Goal: Task Accomplishment & Management: Use online tool/utility

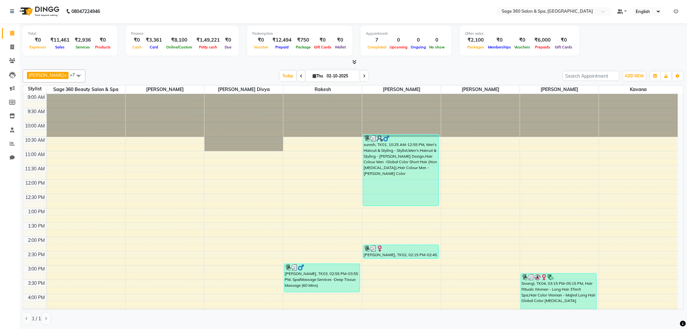
scroll to position [144, 0]
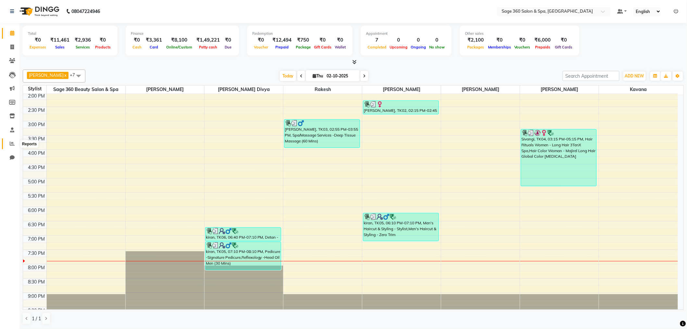
click at [10, 143] on icon at bounding box center [12, 143] width 5 height 5
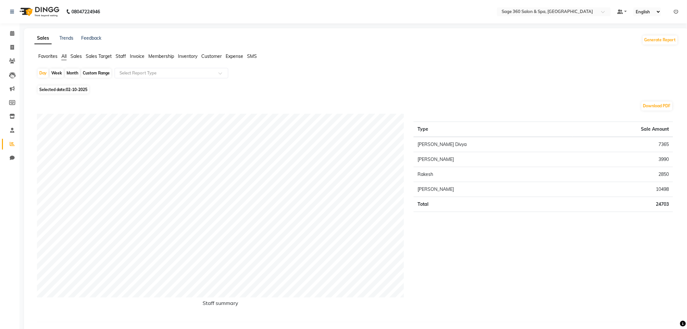
click at [119, 55] on span "Staff" at bounding box center [121, 56] width 10 height 6
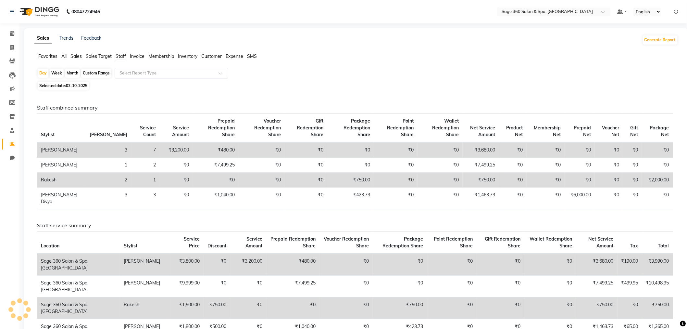
click at [162, 73] on input "text" at bounding box center [165, 73] width 94 height 6
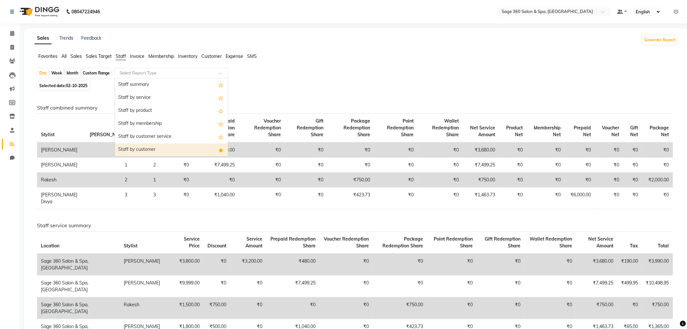
click at [151, 155] on div "Staff summary Staff by service Staff by product Staff by membership Staff by cu…" at bounding box center [171, 221] width 113 height 286
click at [128, 145] on div "Staff by customer" at bounding box center [171, 149] width 113 height 13
select select "full_report"
select select "csv"
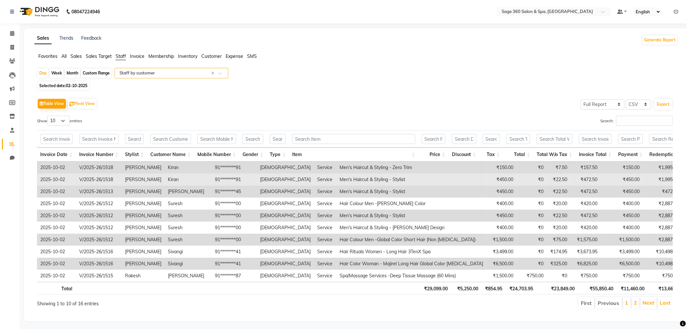
scroll to position [13, 0]
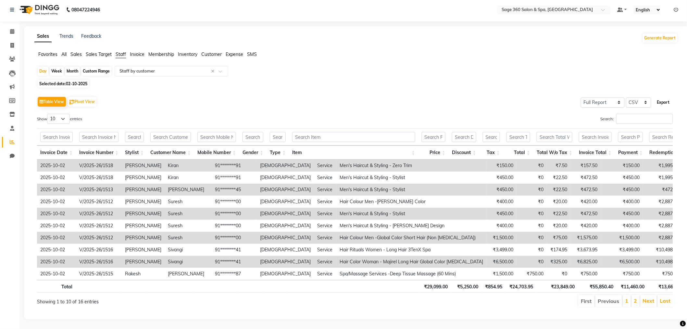
click at [657, 97] on button "Export" at bounding box center [664, 102] width 18 height 11
click at [10, 123] on link "Staff" at bounding box center [10, 128] width 16 height 11
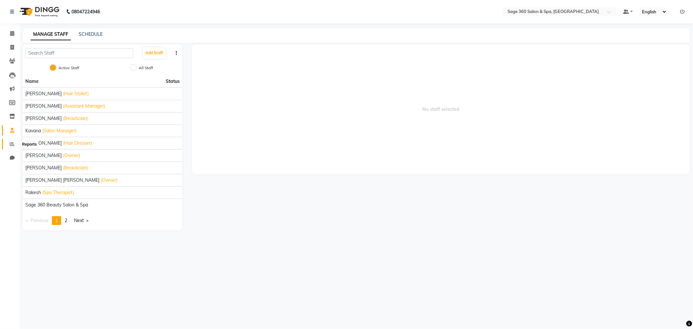
click at [14, 142] on icon at bounding box center [12, 143] width 5 height 5
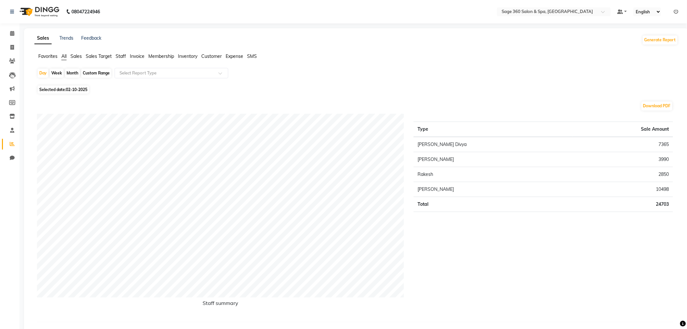
drag, startPoint x: 48, startPoint y: 57, endPoint x: 238, endPoint y: 108, distance: 197.1
click at [49, 57] on span "Favorites" at bounding box center [47, 56] width 19 height 6
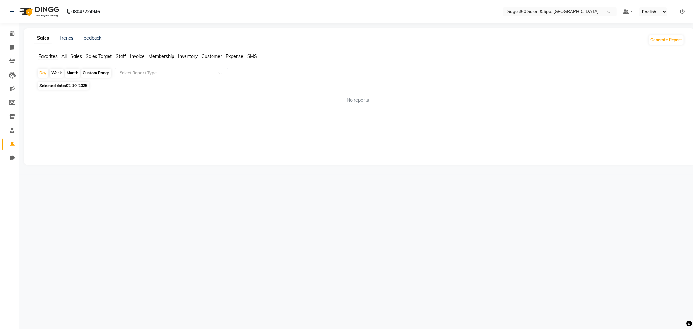
click at [62, 54] on span "All" at bounding box center [63, 56] width 5 height 6
